Goal: Task Accomplishment & Management: Manage account settings

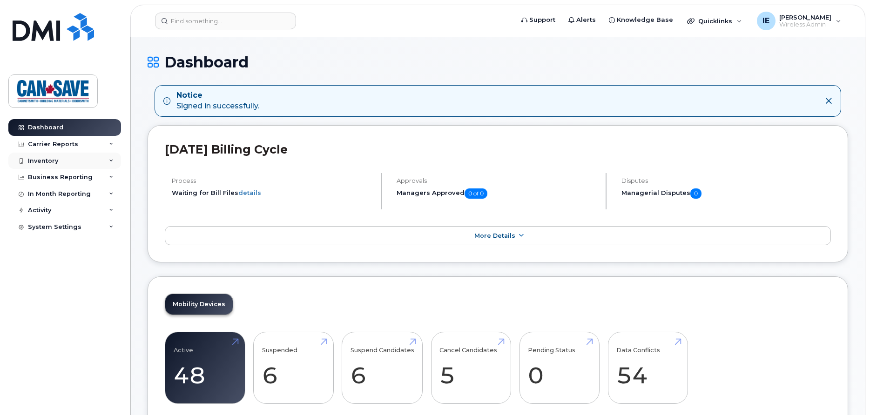
click at [51, 161] on div "Inventory" at bounding box center [43, 160] width 30 height 7
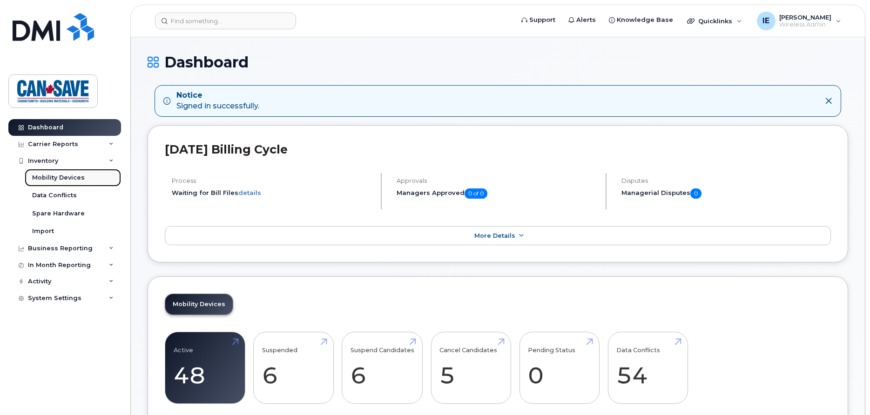
click at [56, 179] on div "Mobility Devices" at bounding box center [58, 178] width 53 height 8
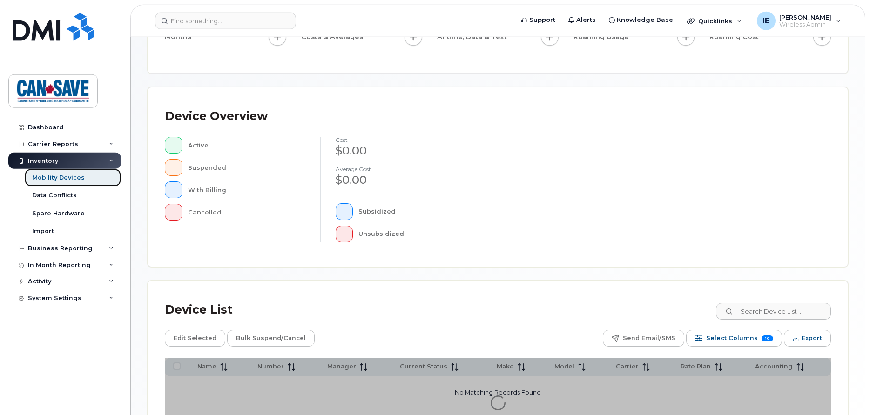
scroll to position [225, 0]
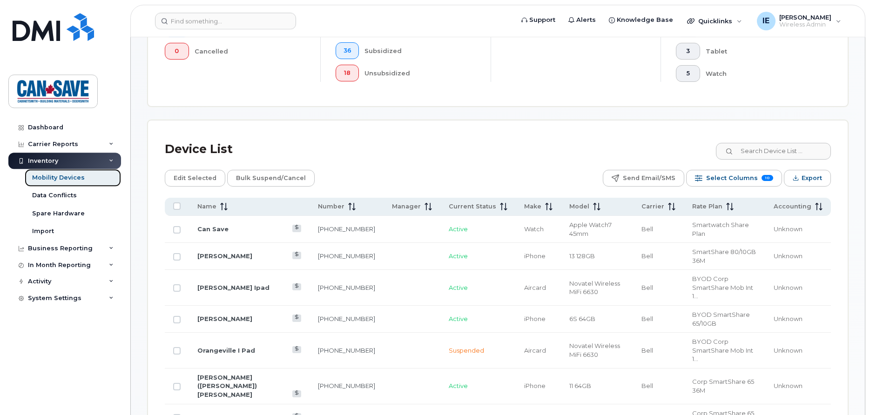
scroll to position [344, 0]
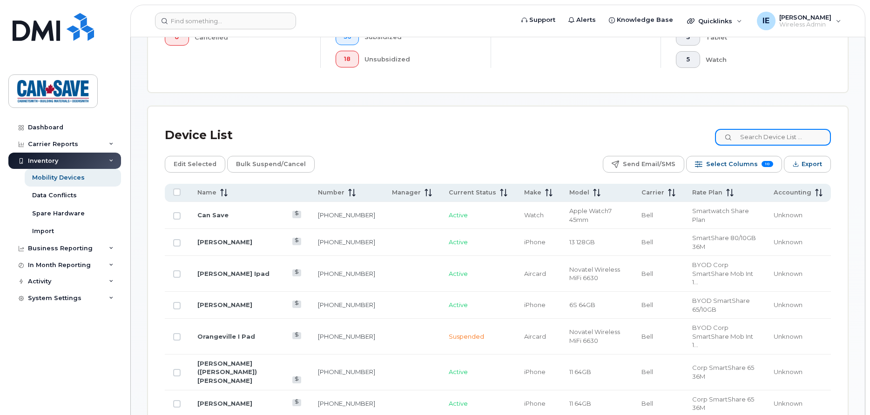
click at [735, 139] on input at bounding box center [773, 137] width 116 height 17
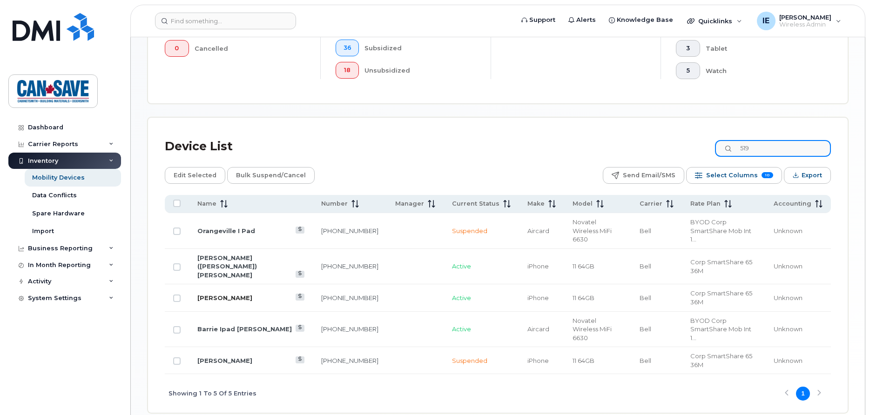
type input "519"
click at [231, 294] on link "[PERSON_NAME]" at bounding box center [224, 297] width 55 height 7
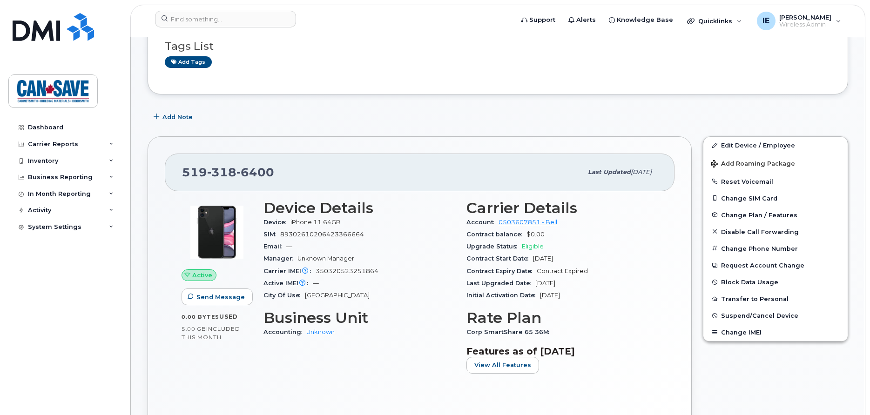
scroll to position [190, 0]
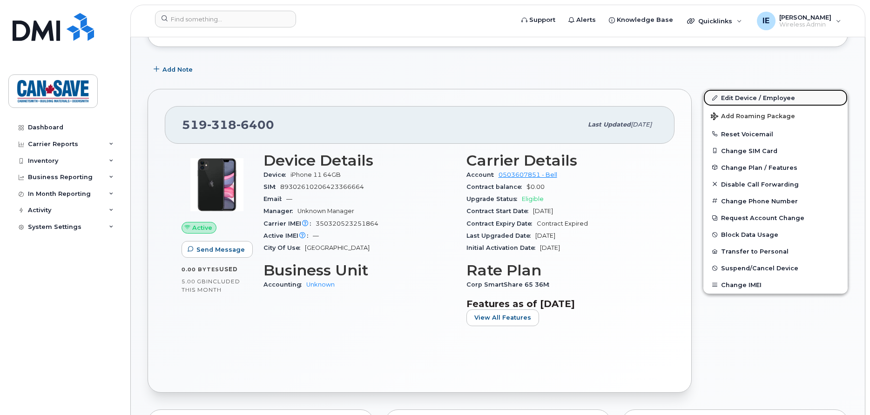
click at [742, 99] on link "Edit Device / Employee" at bounding box center [775, 97] width 144 height 17
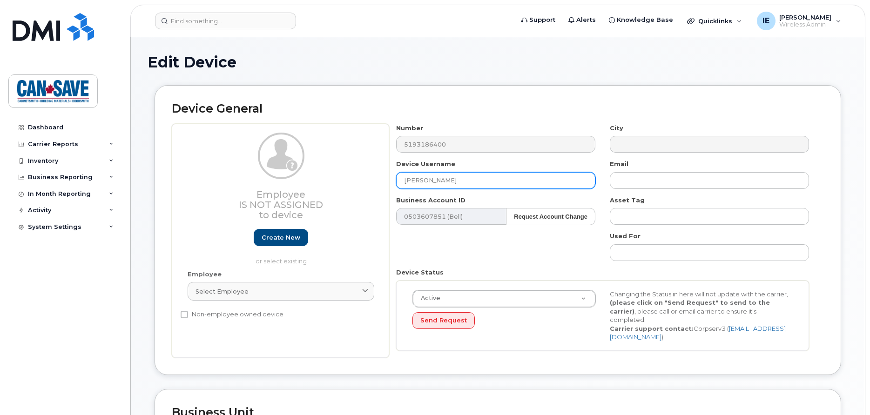
click at [466, 181] on input "[PERSON_NAME]" at bounding box center [495, 180] width 199 height 17
type input "S"
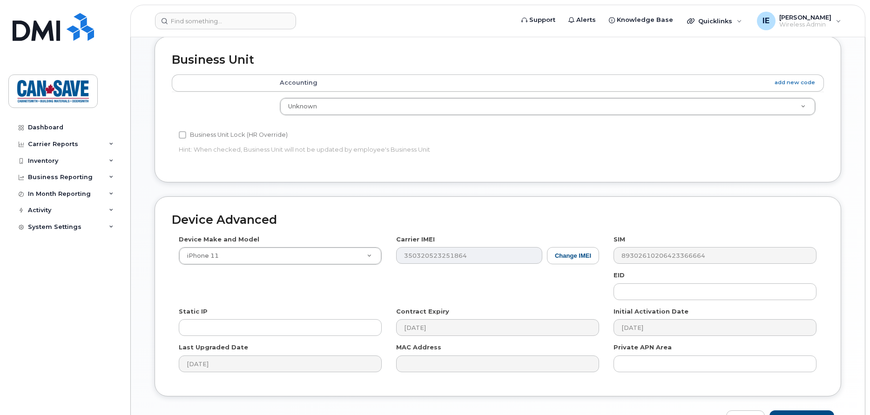
scroll to position [380, 0]
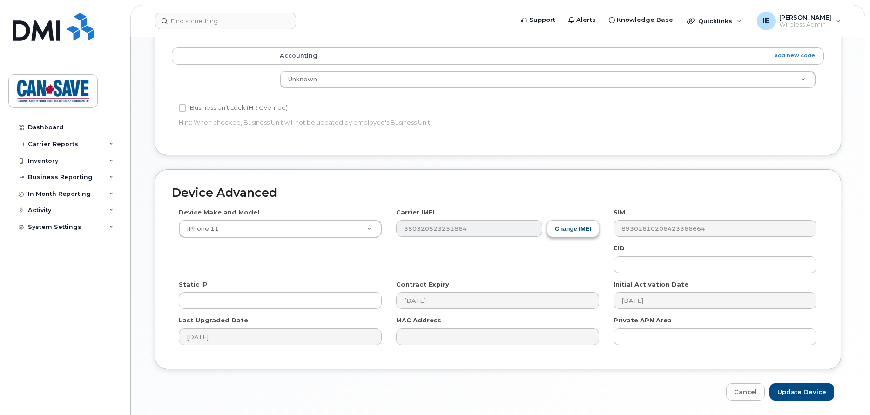
type input "Brandon Taylor"
click at [571, 220] on button "Change IMEI" at bounding box center [573, 228] width 52 height 17
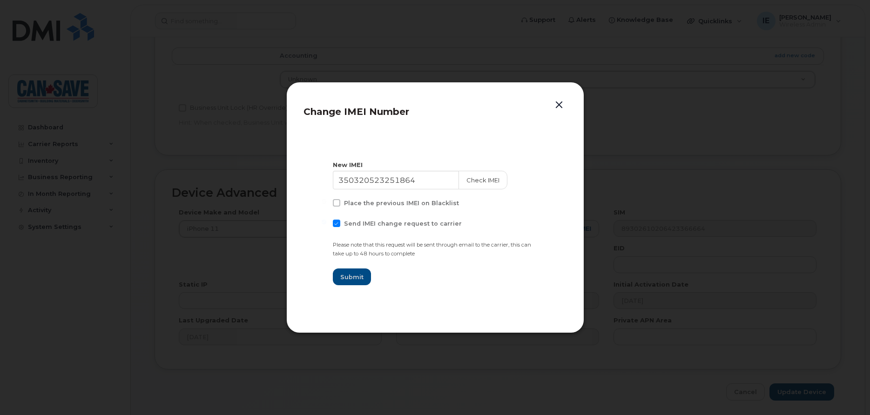
click at [561, 107] on button "button" at bounding box center [559, 105] width 14 height 13
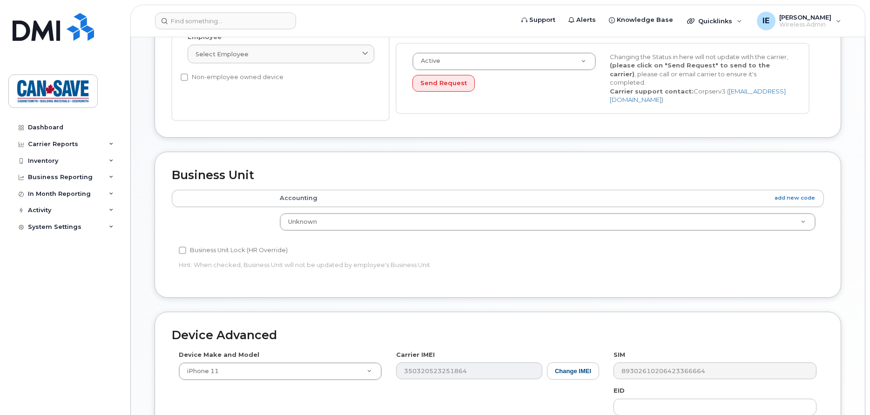
scroll to position [399, 0]
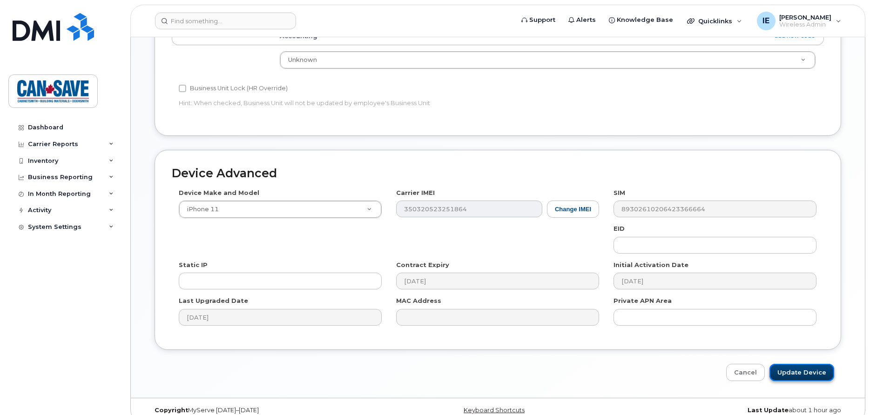
click at [794, 364] on input "Update Device" at bounding box center [801, 372] width 65 height 17
type input "Saving..."
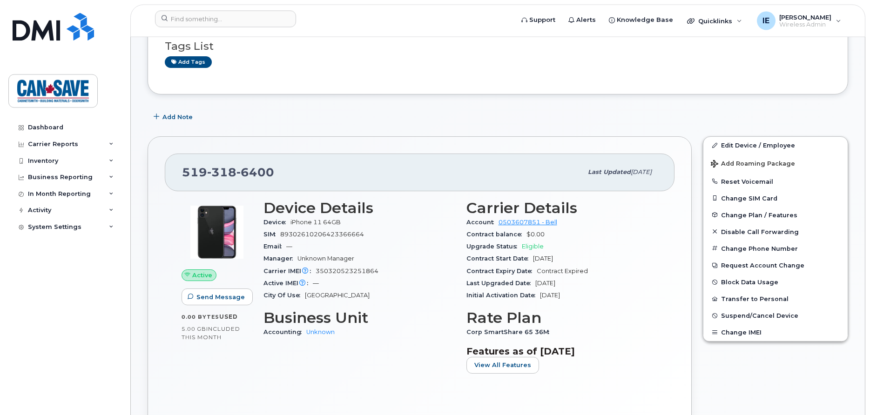
scroll to position [95, 0]
